Goal: Information Seeking & Learning: Learn about a topic

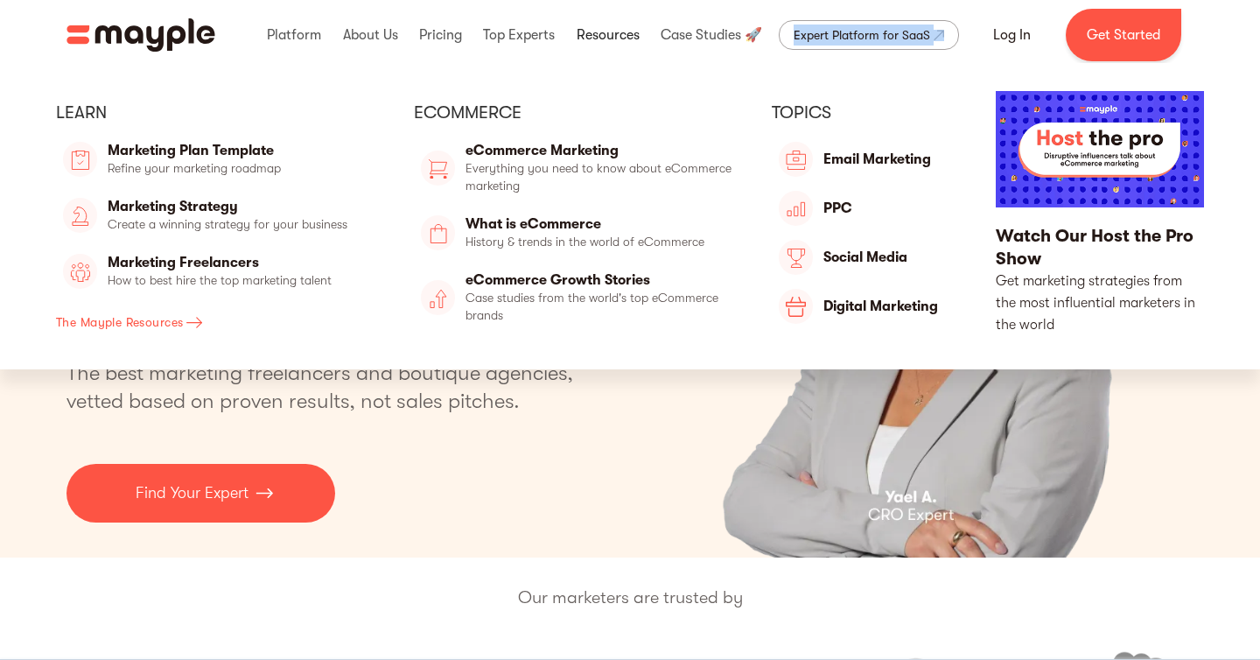
click at [627, 37] on link at bounding box center [608, 35] width 72 height 56
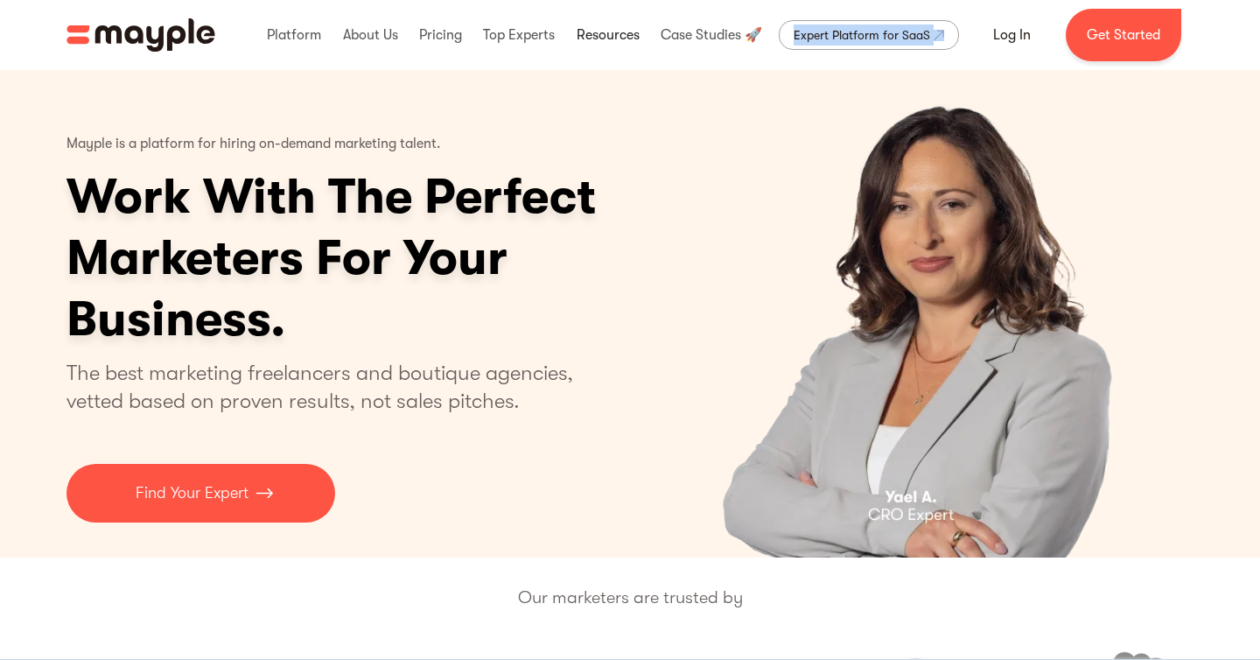
click at [620, 38] on link at bounding box center [608, 35] width 72 height 56
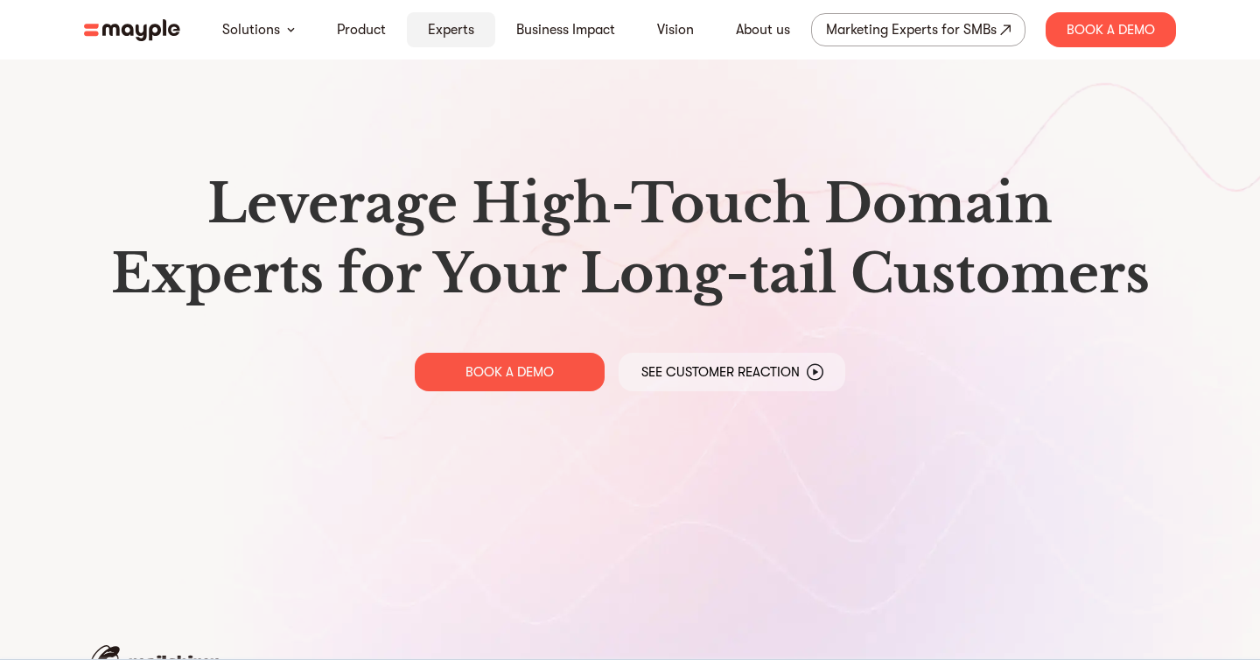
click at [450, 32] on link "Experts" at bounding box center [451, 29] width 46 height 21
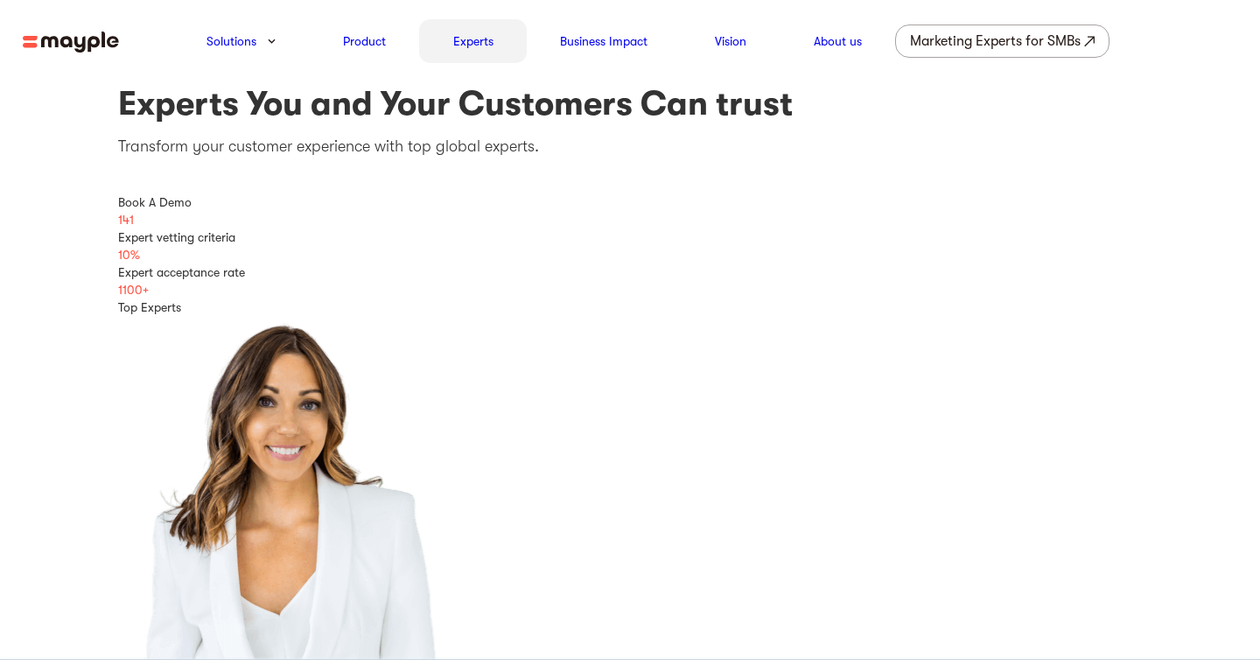
click at [479, 40] on link "Experts" at bounding box center [473, 41] width 40 height 21
click at [579, 40] on link "Business Impact" at bounding box center [604, 41] width 88 height 21
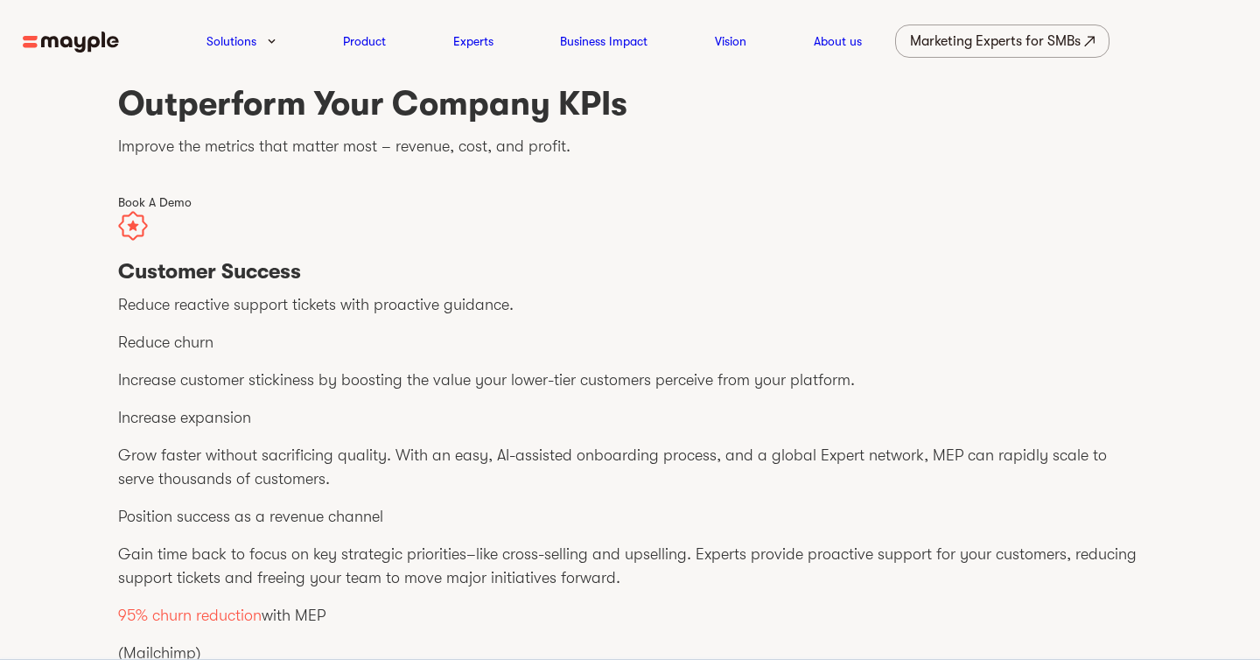
click at [81, 48] on img at bounding box center [71, 43] width 96 height 22
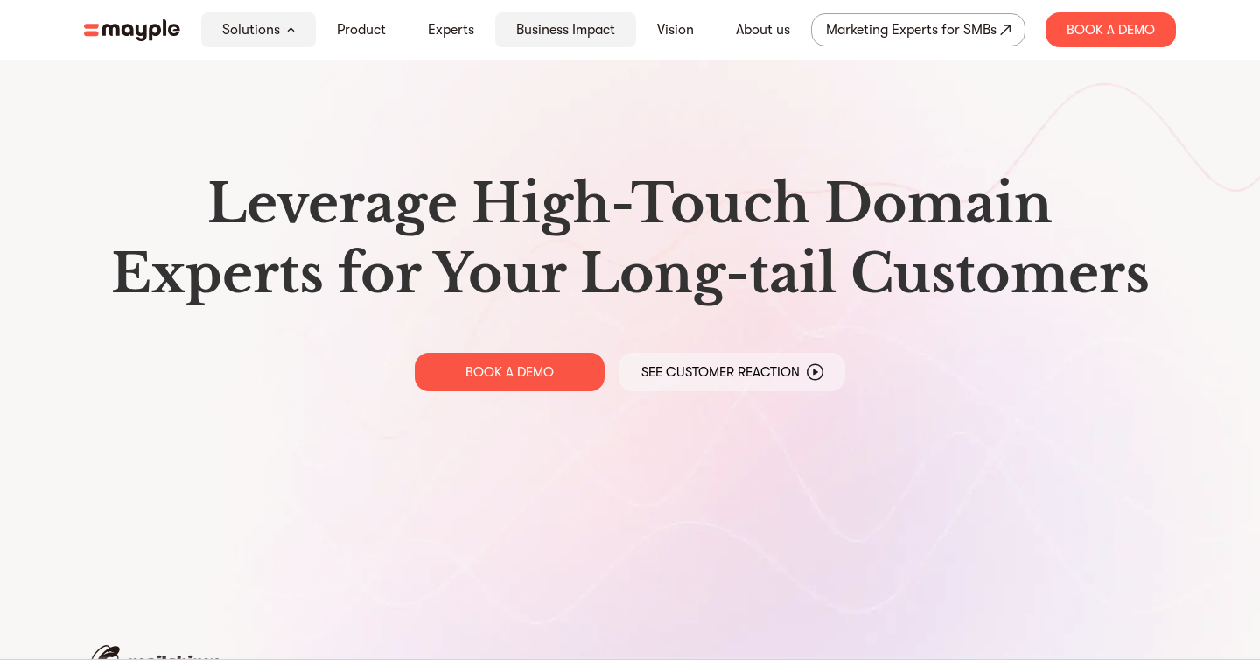
click at [589, 28] on link "Business Impact" at bounding box center [565, 29] width 99 height 21
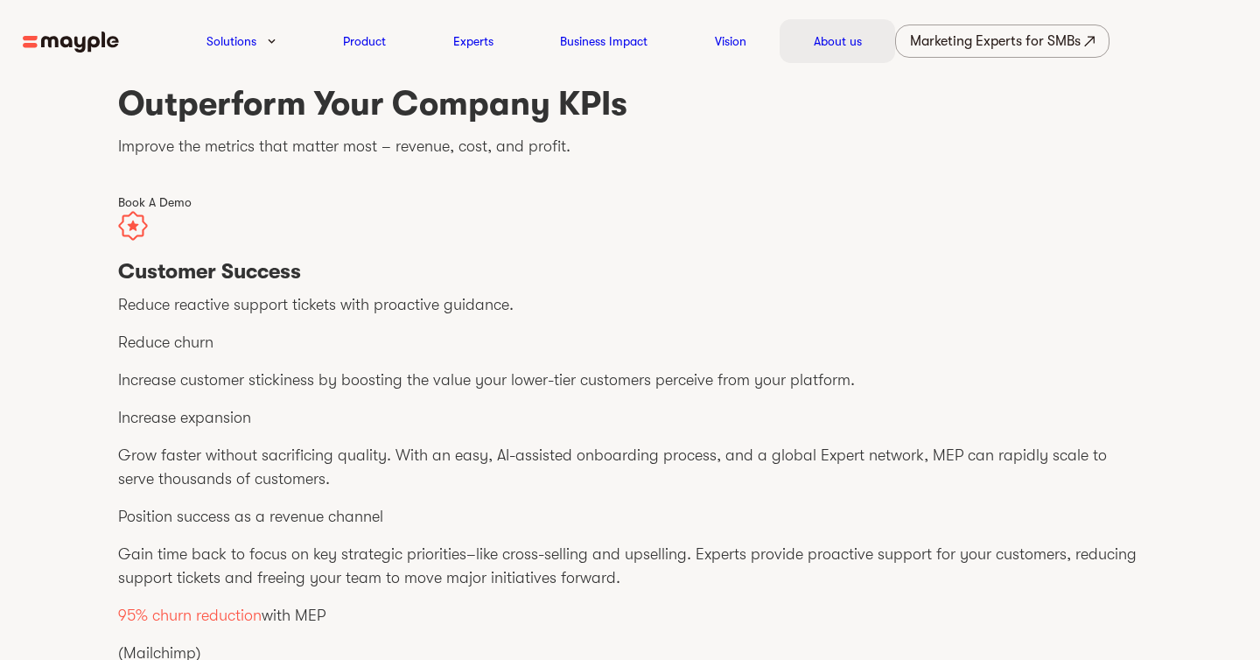
click at [823, 34] on link "About us" at bounding box center [838, 41] width 48 height 21
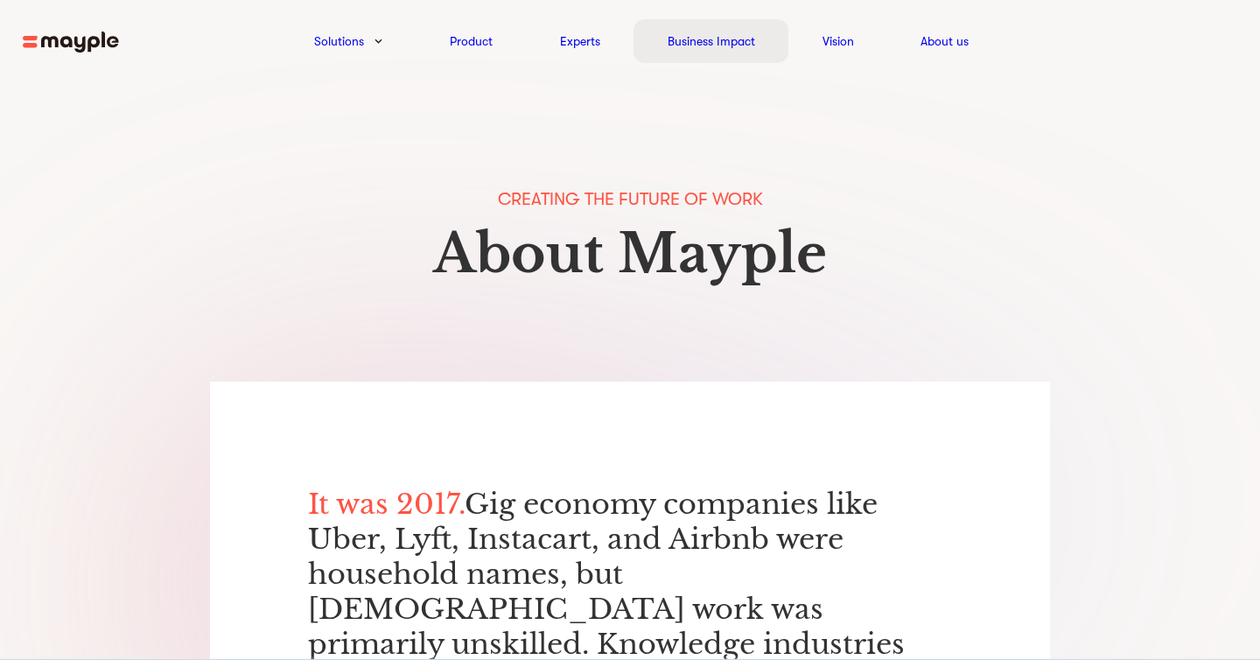
click at [729, 46] on link "Business Impact" at bounding box center [712, 41] width 88 height 21
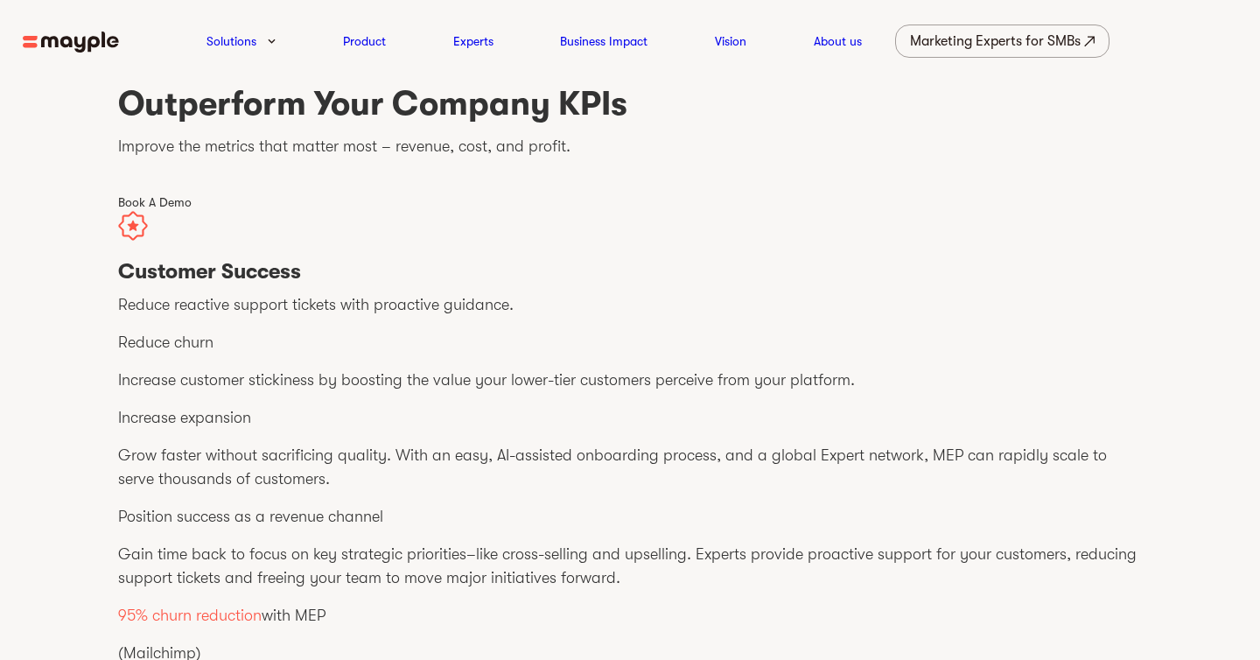
click at [82, 39] on img at bounding box center [71, 43] width 96 height 22
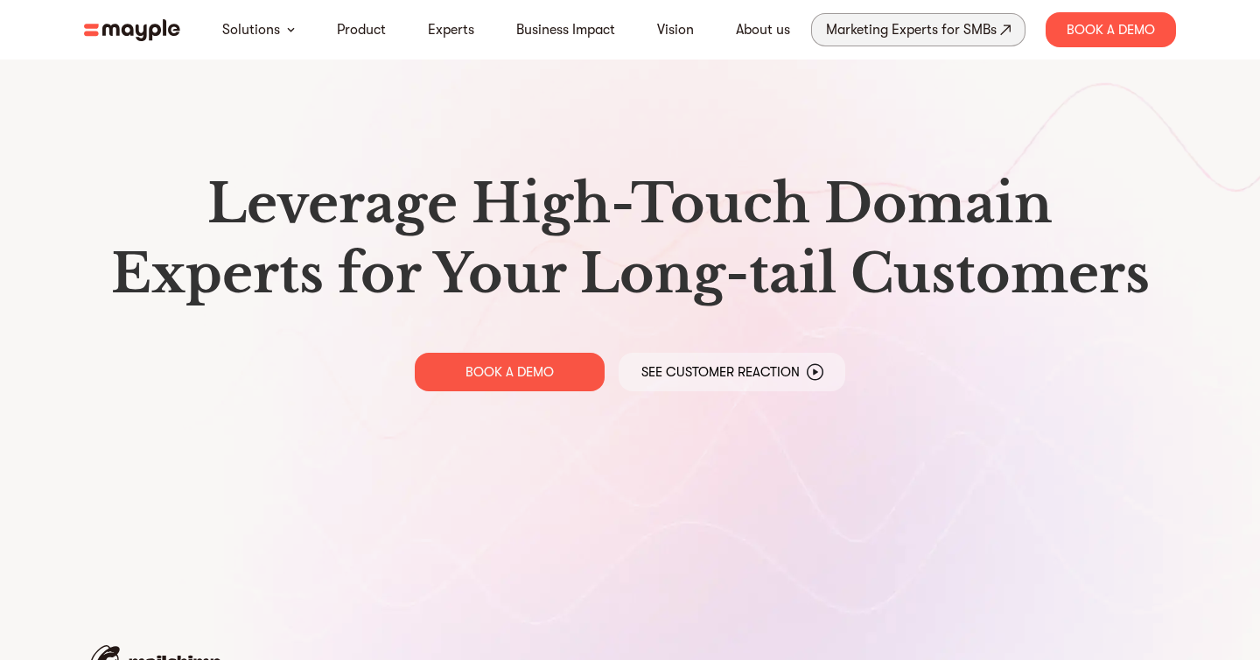
click at [969, 25] on div "Marketing Experts for SMBs" at bounding box center [911, 30] width 171 height 25
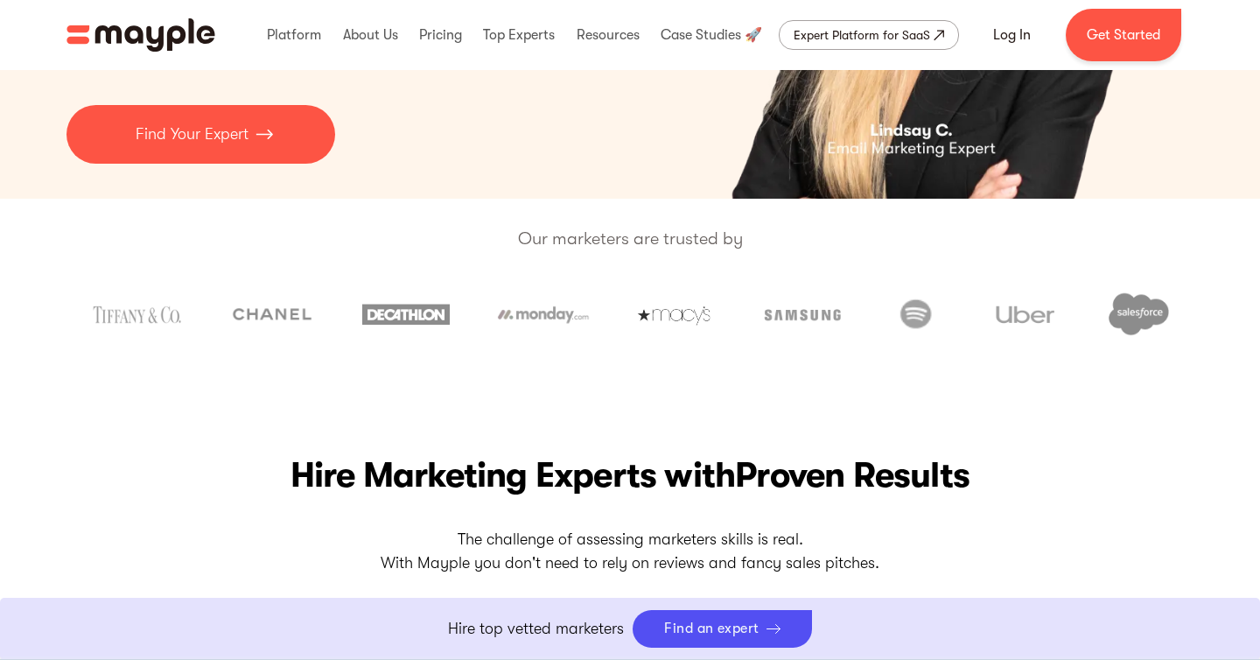
scroll to position [363, 0]
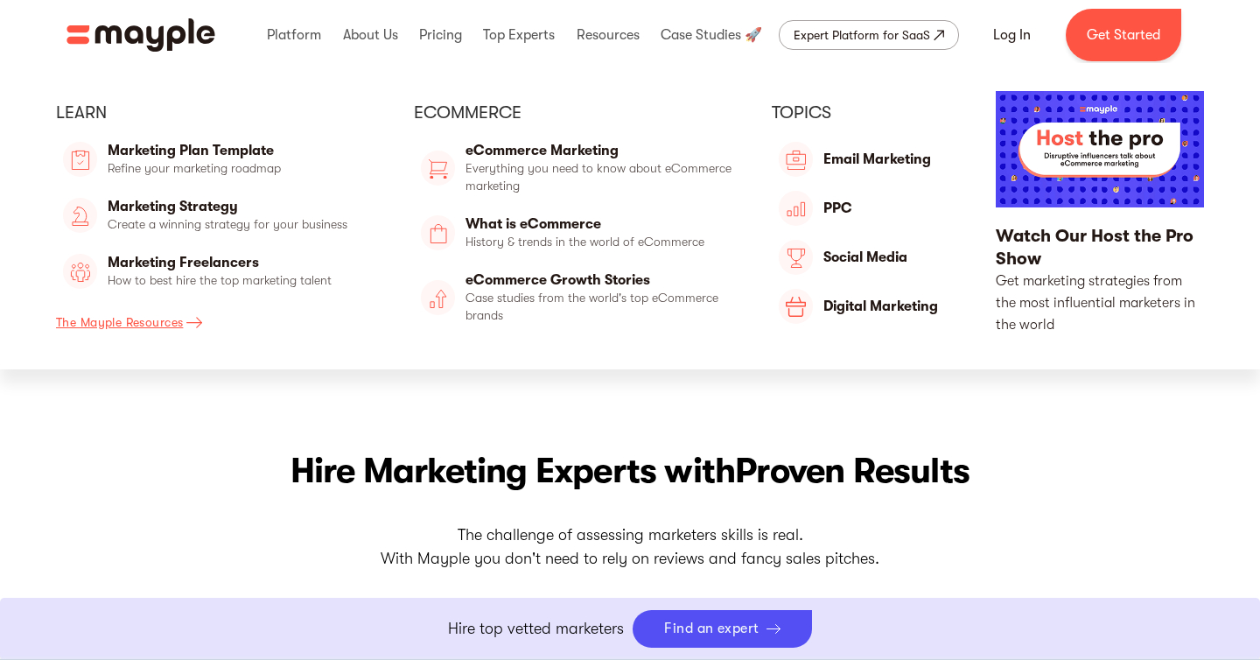
click at [179, 321] on div "The Mayple Resources" at bounding box center [119, 322] width 127 height 21
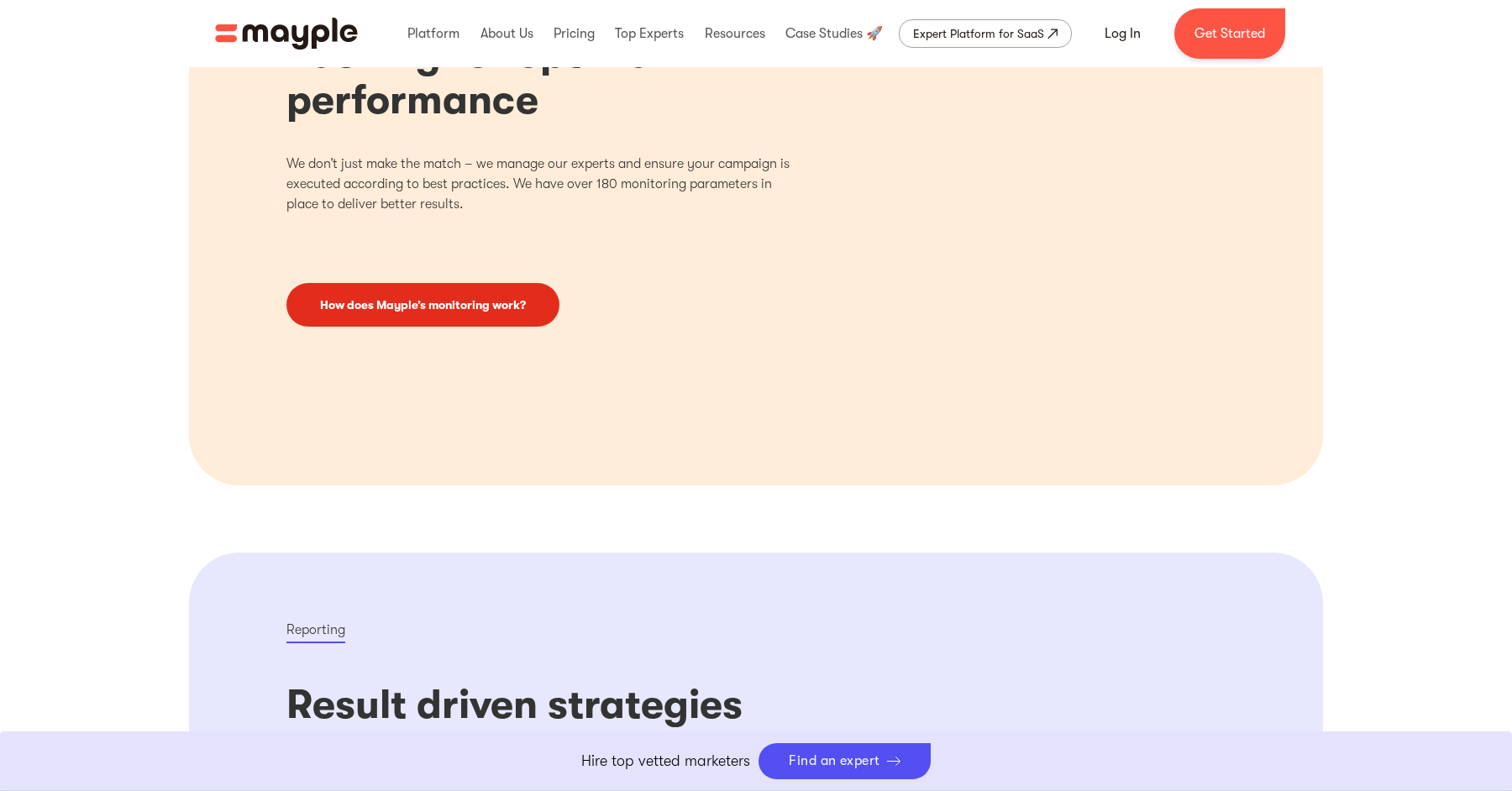
scroll to position [1995, 0]
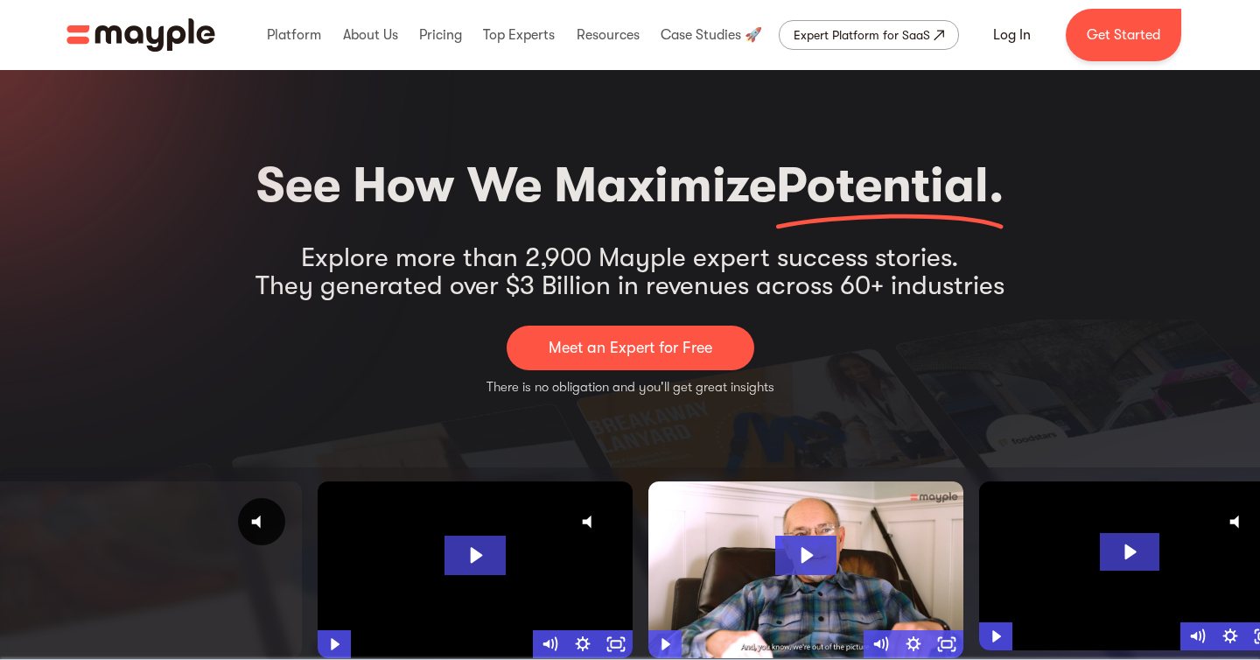
click at [676, 347] on p "Meet an Expert for Free" at bounding box center [631, 348] width 164 height 24
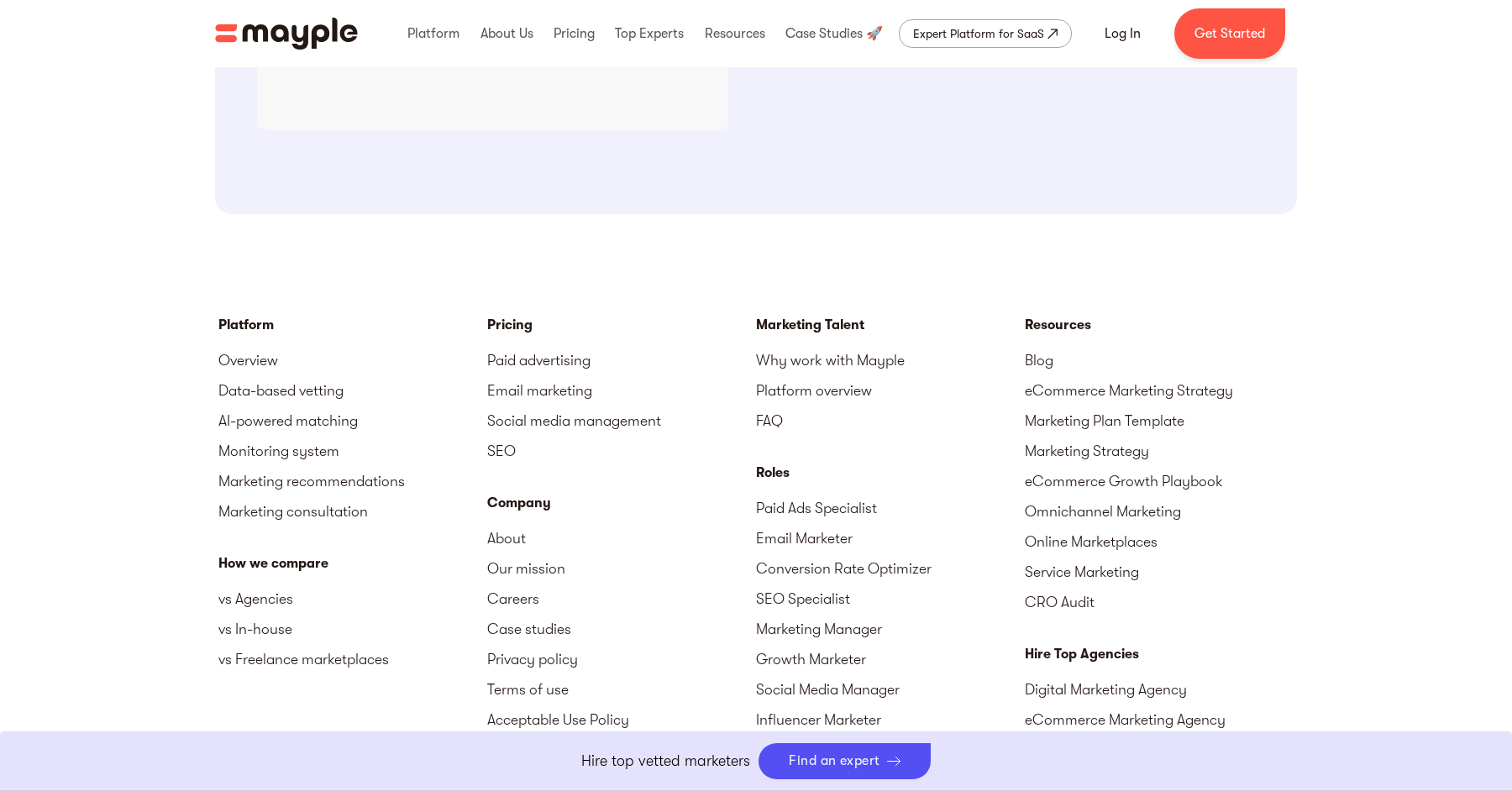
scroll to position [2235, 0]
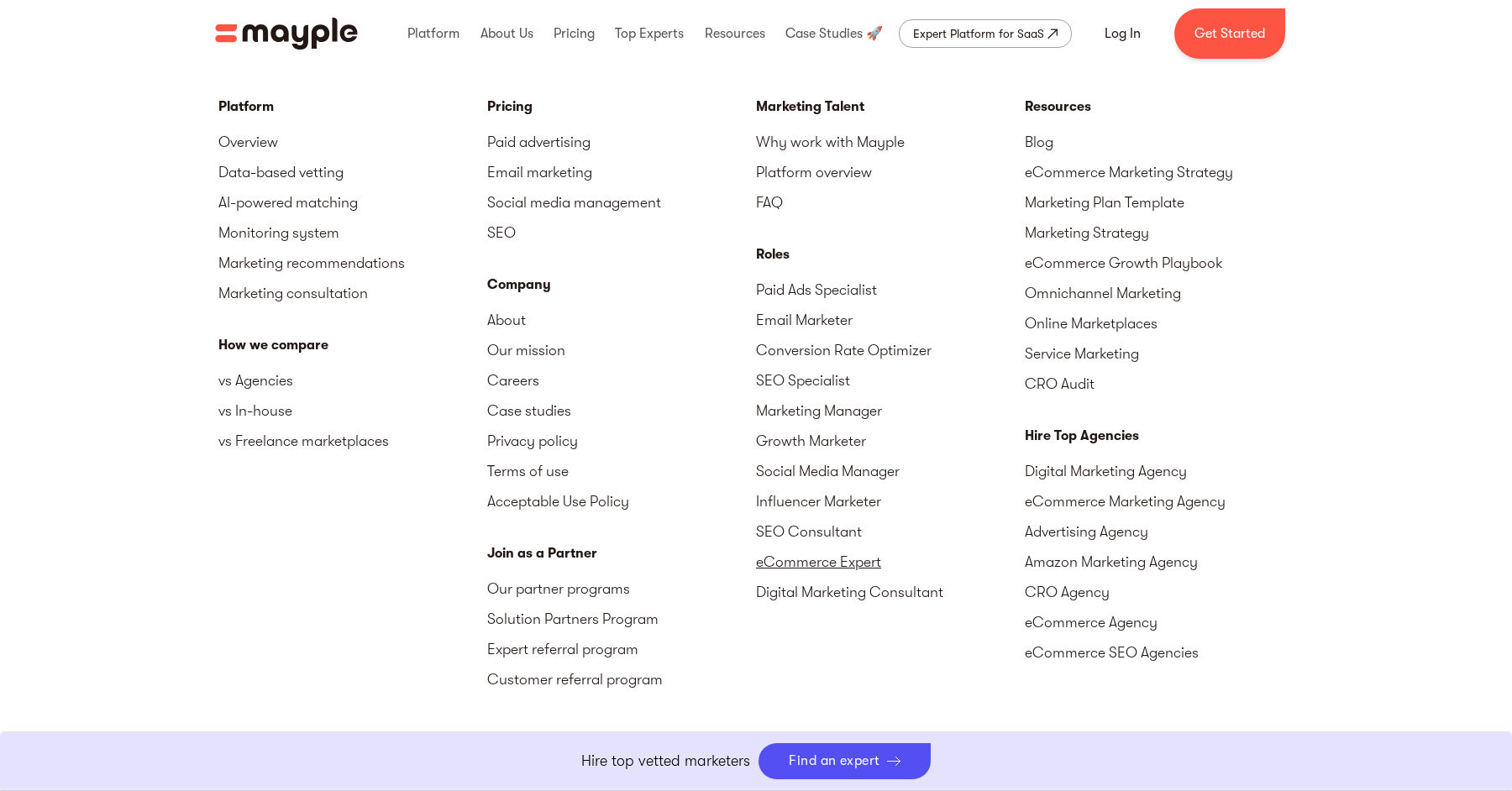
scroll to position [2069, 0]
click at [1069, 475] on link "Digital Marketing Agency" at bounding box center [1160, 474] width 269 height 31
